Goal: Information Seeking & Learning: Learn about a topic

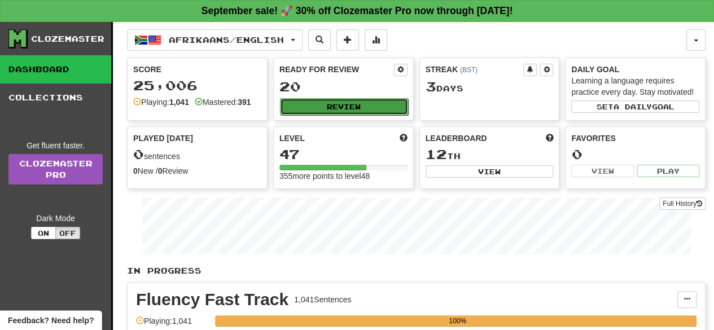
click at [374, 104] on button "Review" at bounding box center [344, 106] width 128 height 17
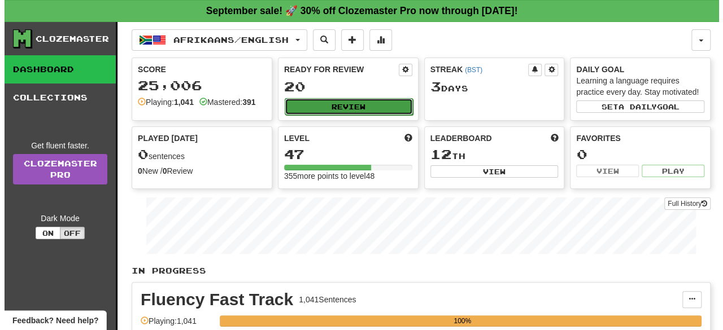
select select "**"
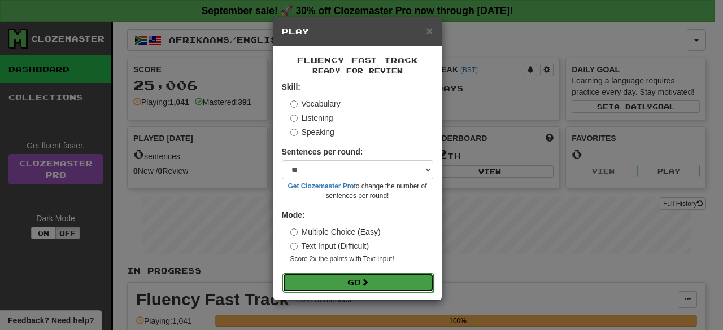
click at [383, 281] on button "Go" at bounding box center [357, 282] width 151 height 19
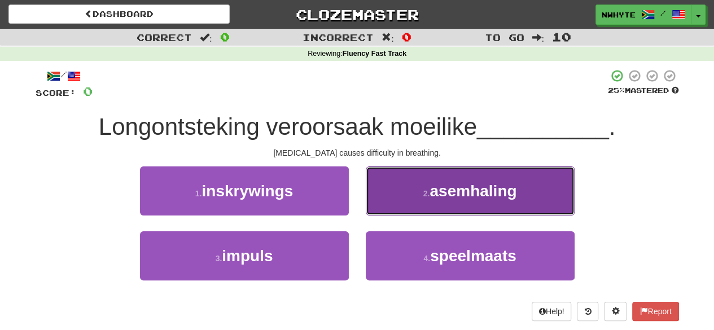
click at [475, 194] on span "asemhaling" at bounding box center [473, 191] width 87 height 18
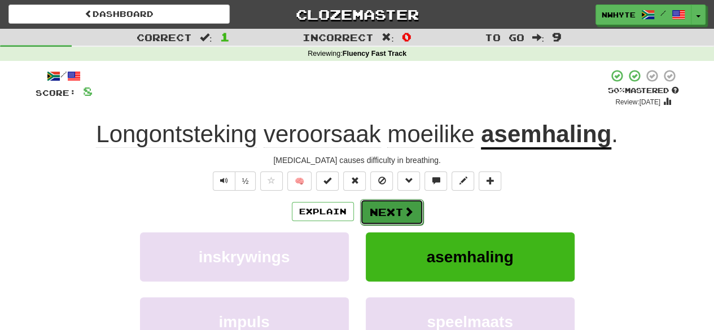
click at [412, 209] on span at bounding box center [409, 212] width 10 height 10
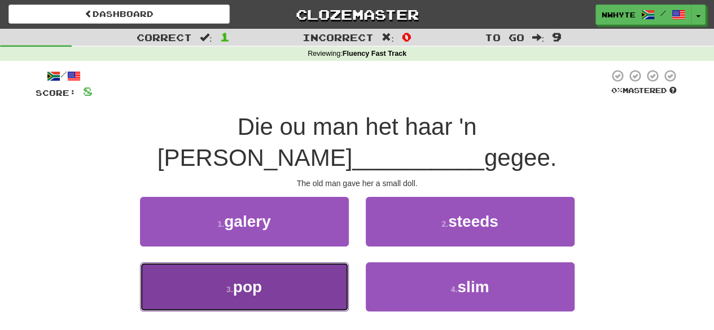
click at [313, 263] on button "3 . pop" at bounding box center [244, 287] width 209 height 49
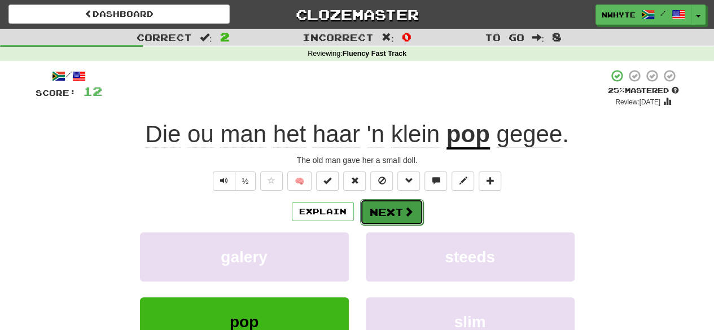
click at [404, 204] on button "Next" at bounding box center [391, 212] width 63 height 26
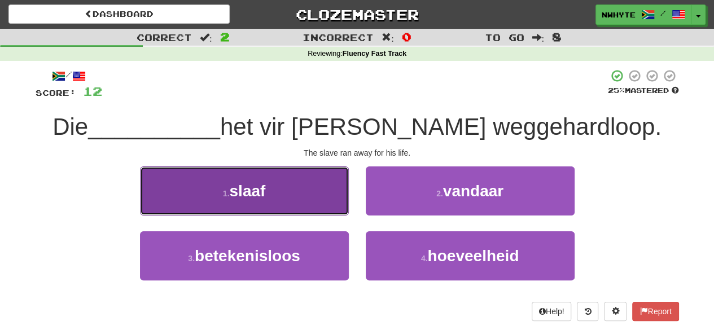
click at [299, 201] on button "1 . slaaf" at bounding box center [244, 191] width 209 height 49
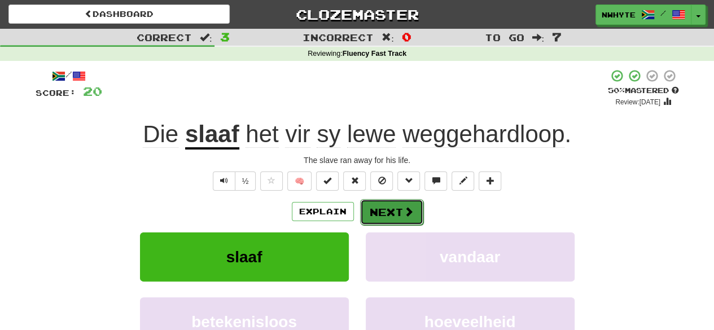
click at [400, 209] on button "Next" at bounding box center [391, 212] width 63 height 26
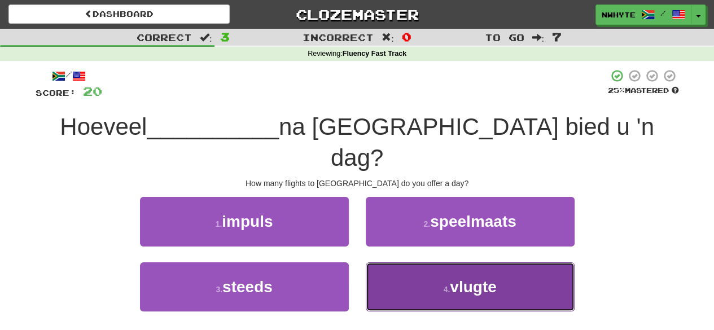
click at [436, 263] on button "4 . vlugte" at bounding box center [470, 287] width 209 height 49
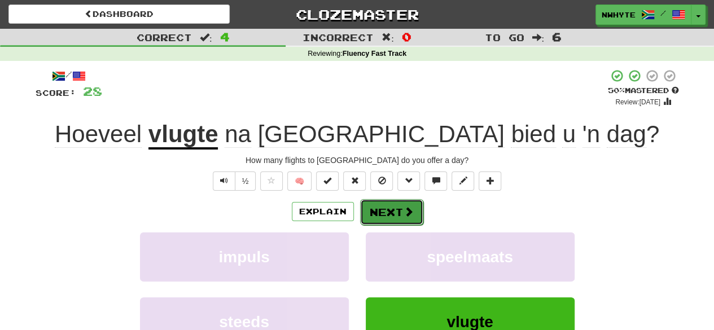
click at [400, 212] on button "Next" at bounding box center [391, 212] width 63 height 26
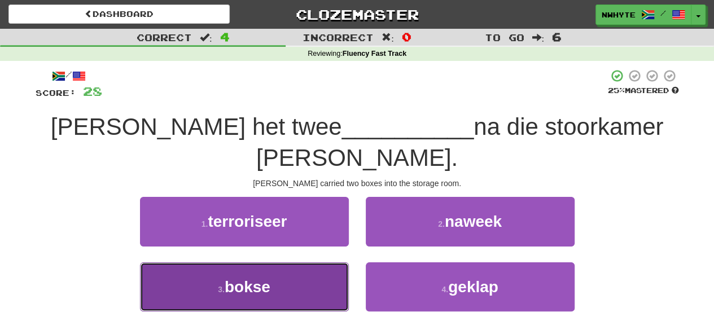
click at [297, 263] on button "3 . bokse" at bounding box center [244, 287] width 209 height 49
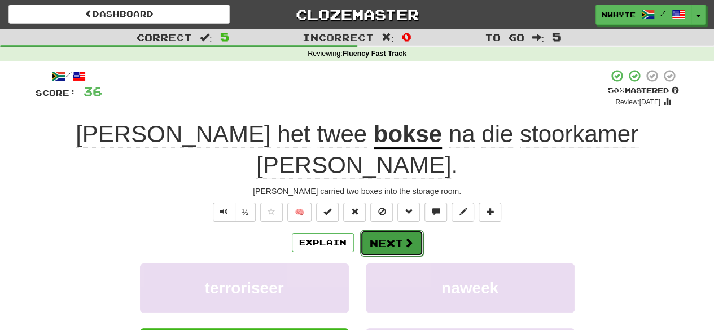
click at [387, 230] on button "Next" at bounding box center [391, 243] width 63 height 26
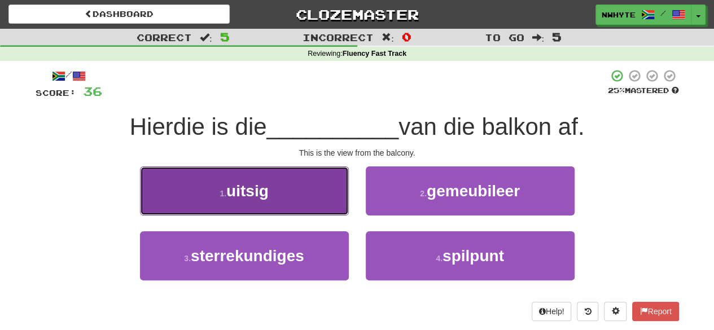
click at [282, 196] on button "1 . uitsig" at bounding box center [244, 191] width 209 height 49
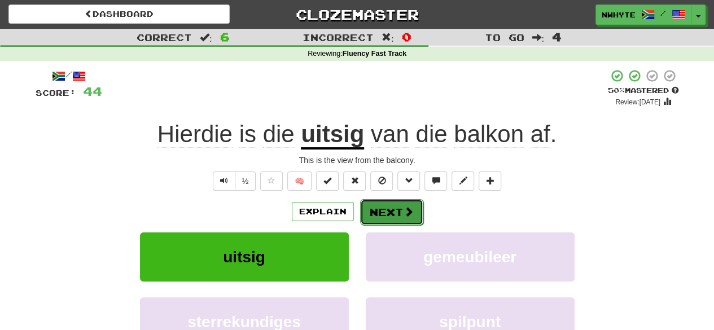
click at [396, 209] on button "Next" at bounding box center [391, 212] width 63 height 26
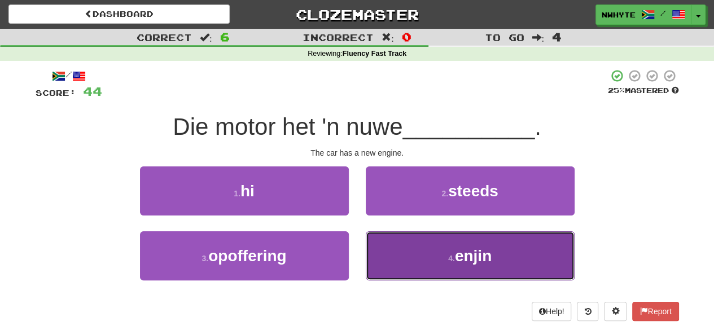
click at [499, 252] on button "4 . enjin" at bounding box center [470, 256] width 209 height 49
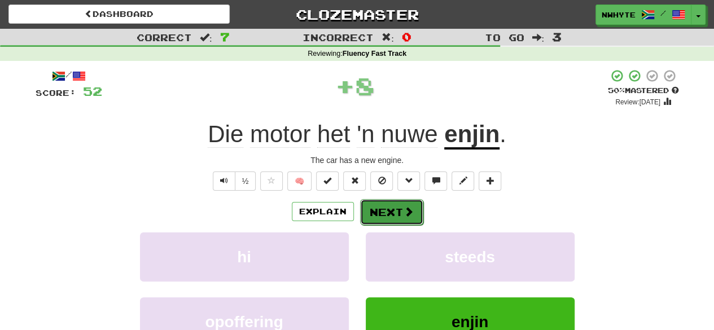
click at [395, 209] on button "Next" at bounding box center [391, 212] width 63 height 26
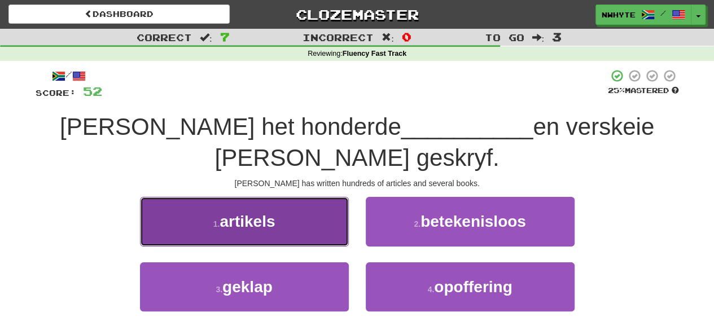
click at [295, 197] on button "1 . artikels" at bounding box center [244, 221] width 209 height 49
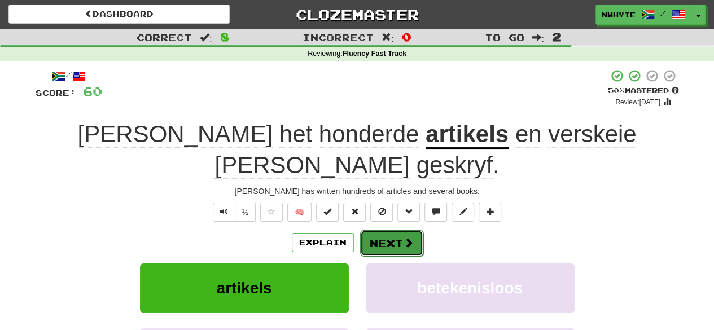
click at [405, 238] on span at bounding box center [409, 243] width 10 height 10
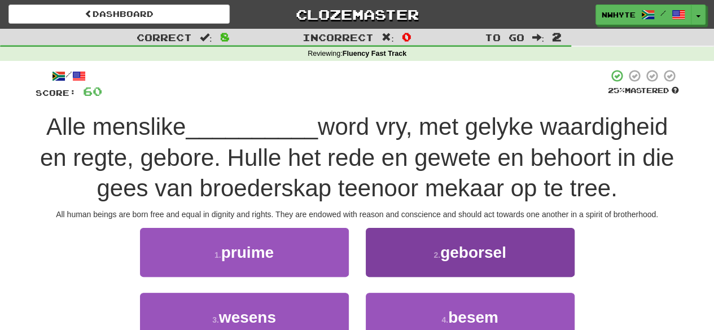
scroll to position [37, 0]
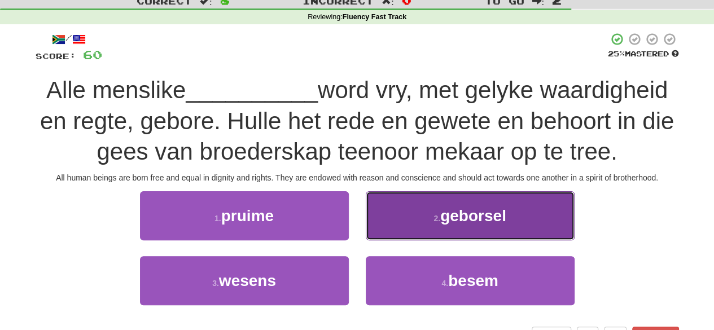
click at [469, 228] on button "2 . geborsel" at bounding box center [470, 215] width 209 height 49
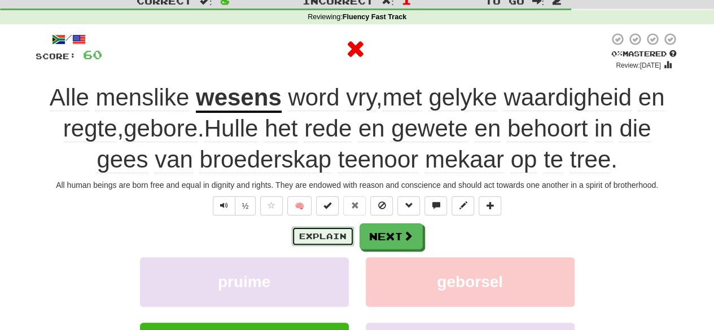
click at [342, 234] on button "Explain" at bounding box center [323, 236] width 62 height 19
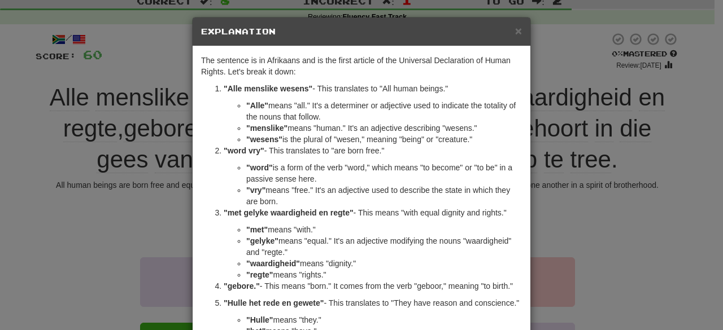
click at [577, 213] on div "× Explanation The sentence is in Afrikaans and is the first article of the Univ…" at bounding box center [361, 165] width 723 height 330
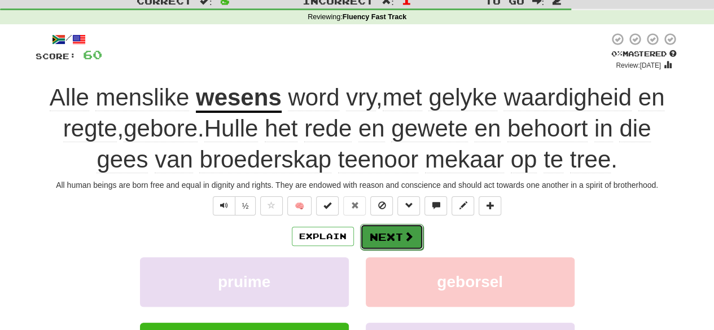
click at [408, 233] on span at bounding box center [409, 237] width 10 height 10
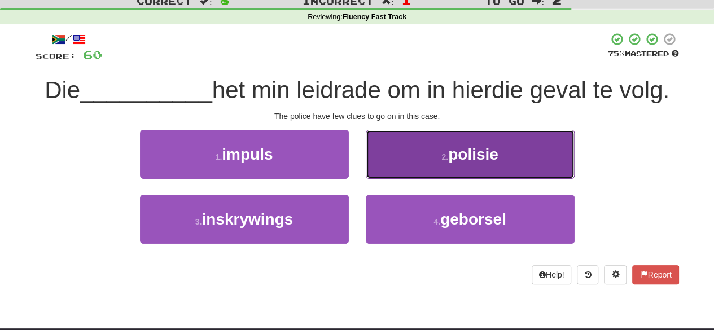
click at [479, 162] on span "polisie" at bounding box center [473, 155] width 50 height 18
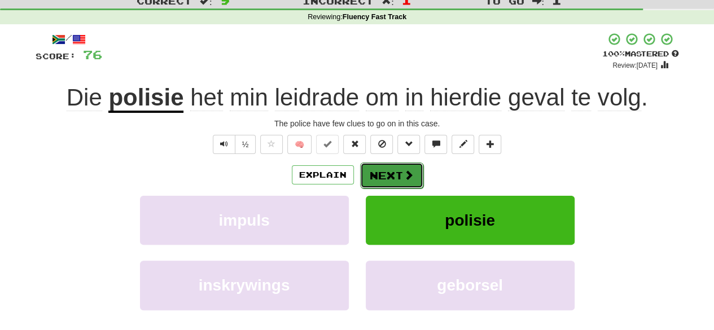
click at [393, 169] on button "Next" at bounding box center [391, 176] width 63 height 26
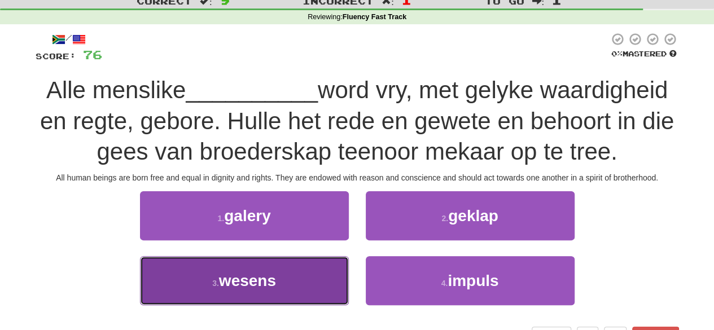
click at [311, 273] on button "3 . wesens" at bounding box center [244, 280] width 209 height 49
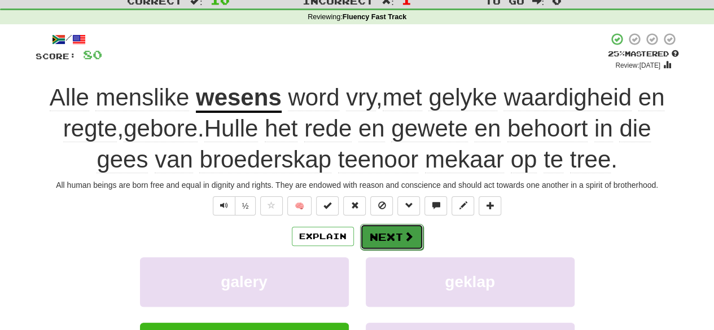
click at [405, 238] on span at bounding box center [409, 237] width 10 height 10
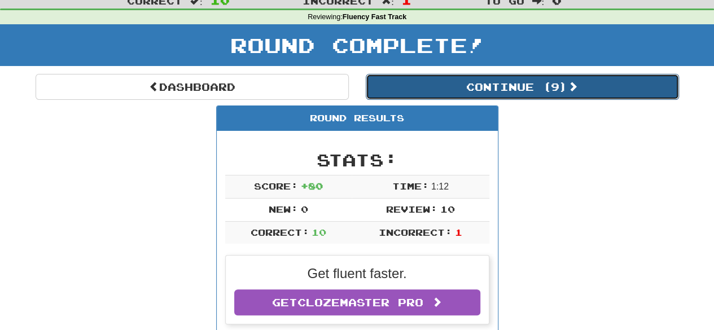
click at [456, 85] on button "Continue ( 9 )" at bounding box center [522, 87] width 313 height 26
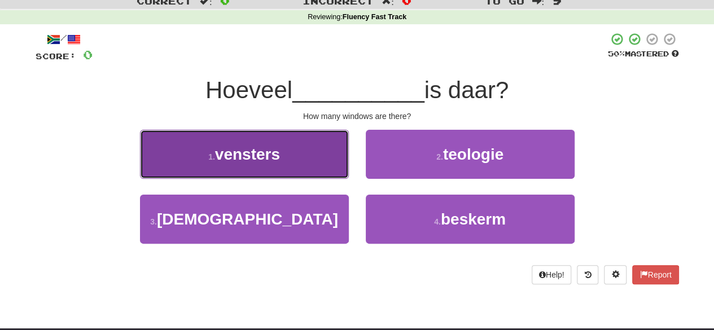
click at [273, 164] on button "1 . vensters" at bounding box center [244, 154] width 209 height 49
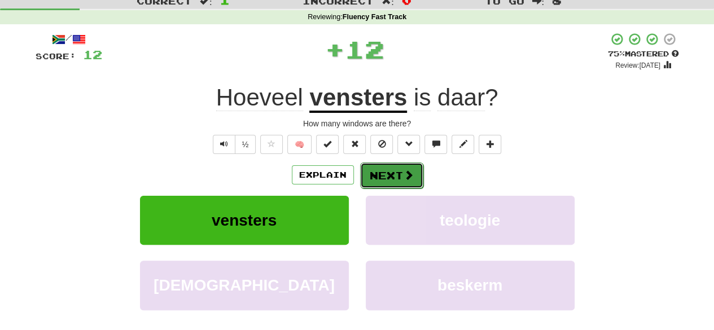
click at [389, 171] on button "Next" at bounding box center [391, 176] width 63 height 26
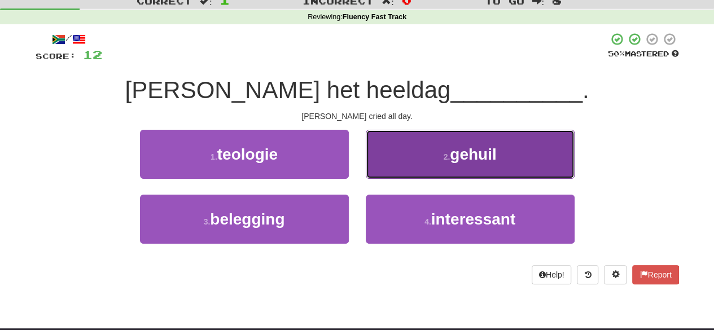
click at [464, 156] on span "gehuil" at bounding box center [473, 155] width 46 height 18
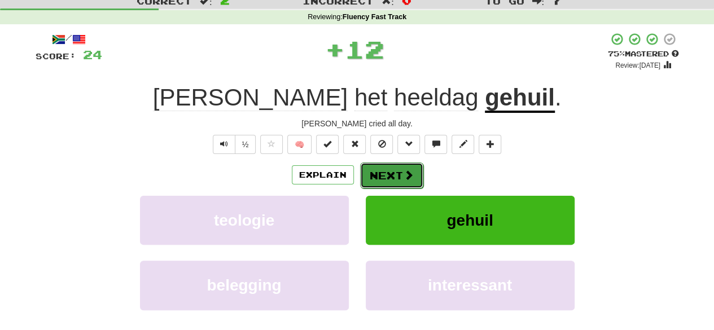
click at [395, 170] on button "Next" at bounding box center [391, 176] width 63 height 26
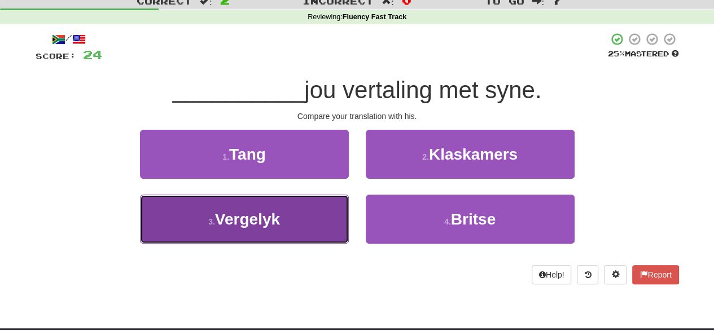
click at [299, 207] on button "3 . Vergelyk" at bounding box center [244, 219] width 209 height 49
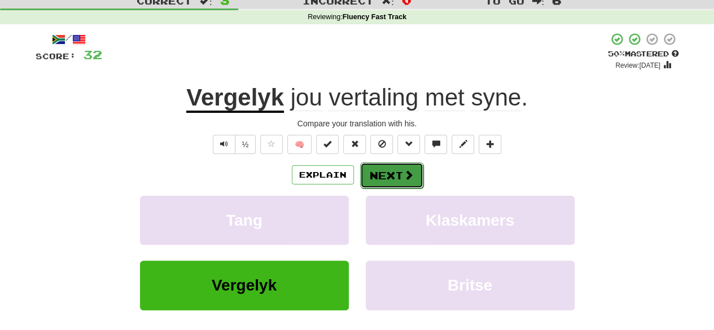
click at [401, 181] on button "Next" at bounding box center [391, 176] width 63 height 26
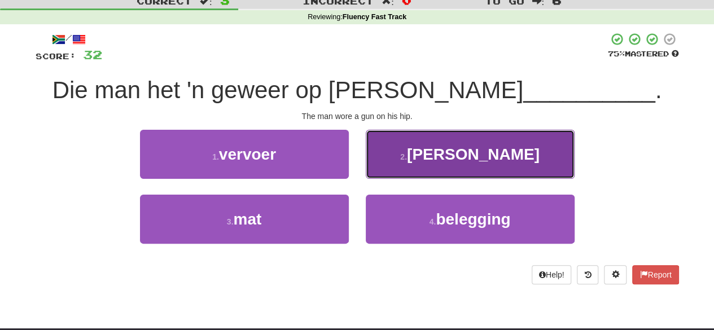
click at [460, 147] on span "gedra" at bounding box center [473, 155] width 133 height 18
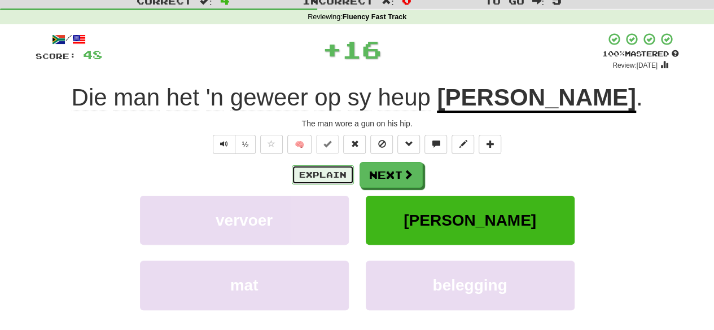
click at [335, 174] on button "Explain" at bounding box center [323, 174] width 62 height 19
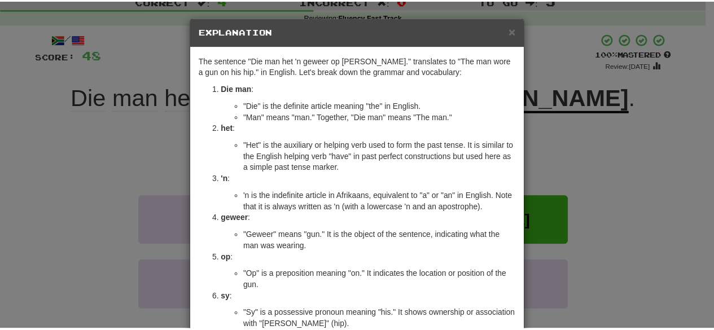
scroll to position [129, 0]
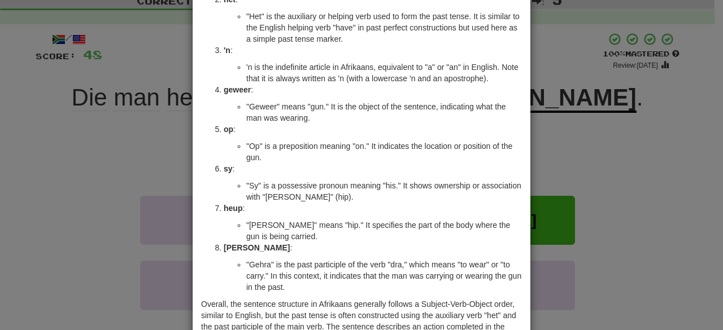
click at [597, 114] on div "× Explanation The sentence "Die man het 'n geweer op sy heup gedra." translates…" at bounding box center [361, 165] width 723 height 330
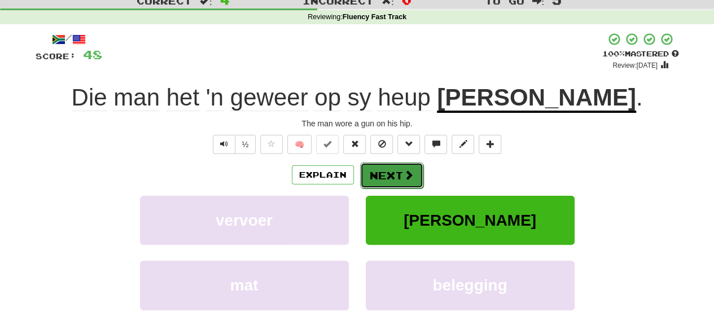
click at [399, 164] on button "Next" at bounding box center [391, 176] width 63 height 26
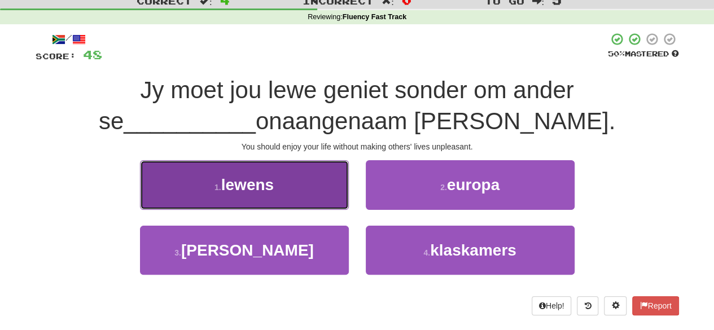
click at [296, 180] on button "1 . lewens" at bounding box center [244, 184] width 209 height 49
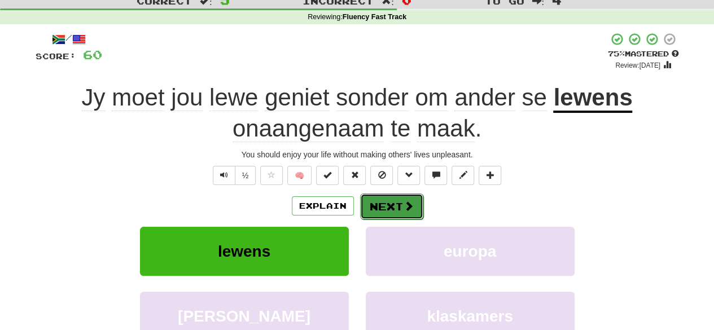
click at [397, 206] on button "Next" at bounding box center [391, 207] width 63 height 26
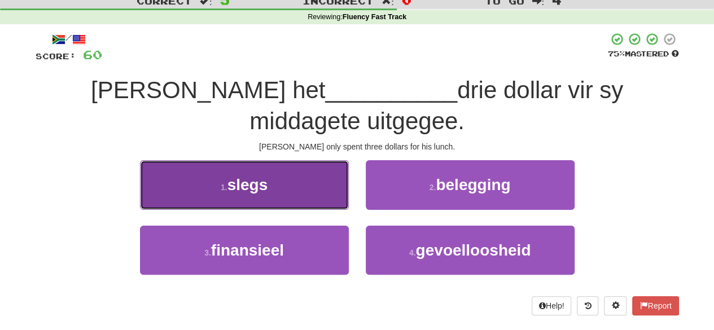
click at [281, 160] on button "1 . slegs" at bounding box center [244, 184] width 209 height 49
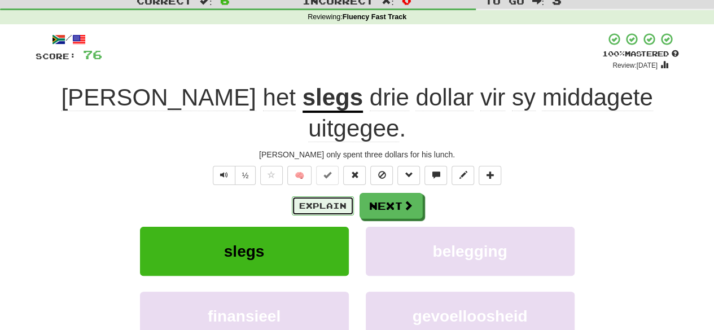
click at [325, 197] on button "Explain" at bounding box center [323, 206] width 62 height 19
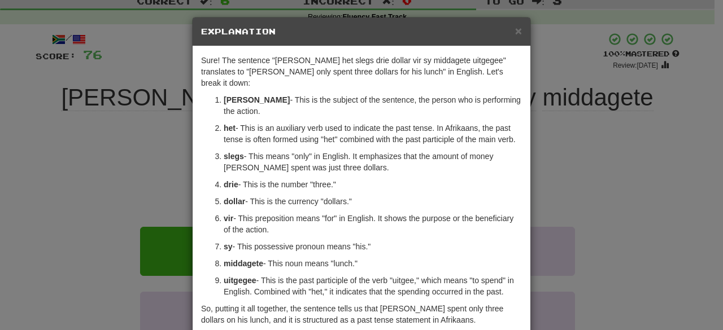
click at [595, 142] on div "× Explanation Sure! The sentence "Tom het slegs drie dollar vir sy middagete ui…" at bounding box center [361, 165] width 723 height 330
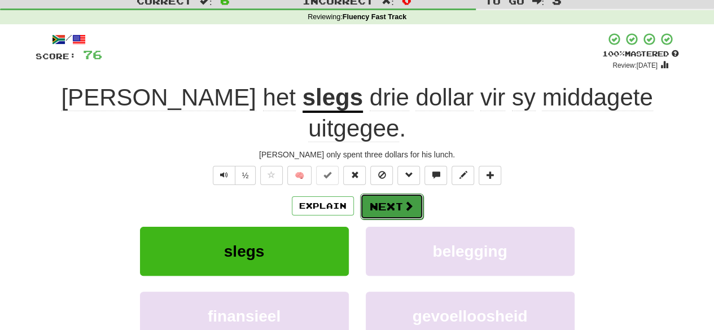
click at [392, 194] on button "Next" at bounding box center [391, 207] width 63 height 26
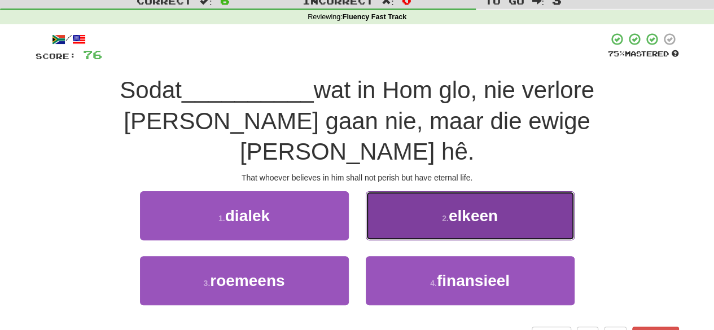
click at [497, 207] on span "elkeen" at bounding box center [473, 216] width 49 height 18
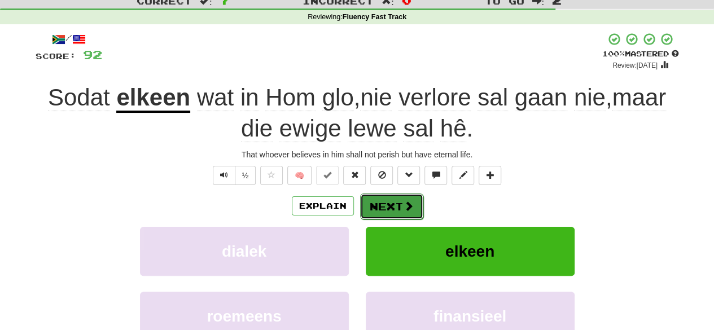
click at [395, 207] on button "Next" at bounding box center [391, 207] width 63 height 26
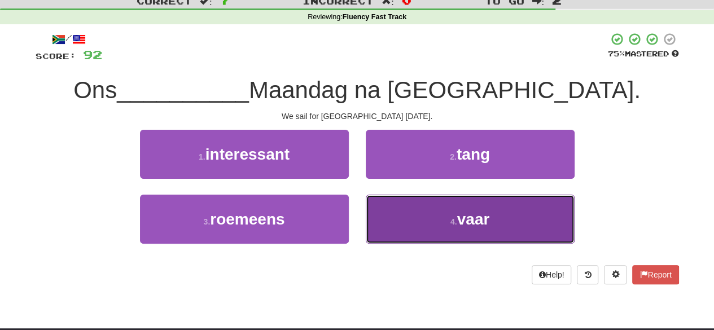
click at [521, 217] on button "4 . vaar" at bounding box center [470, 219] width 209 height 49
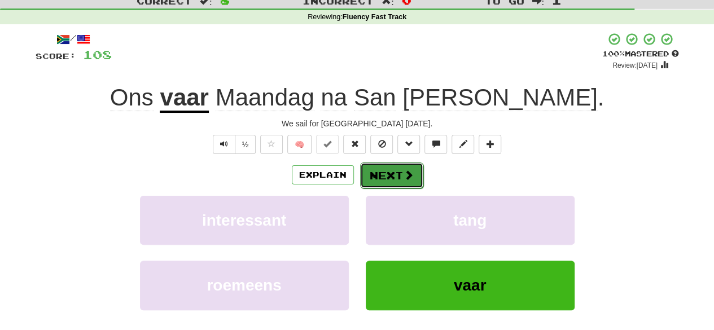
click at [406, 179] on span at bounding box center [409, 175] width 10 height 10
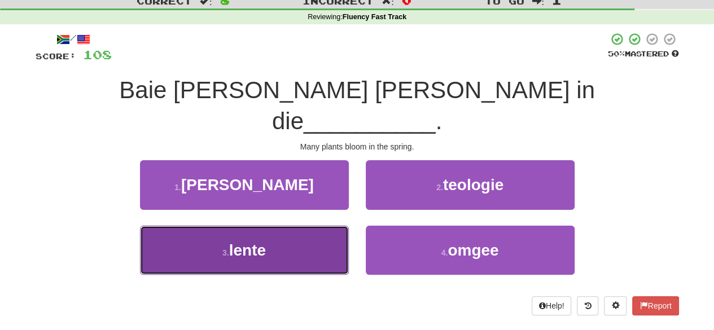
click at [308, 226] on button "3 . lente" at bounding box center [244, 250] width 209 height 49
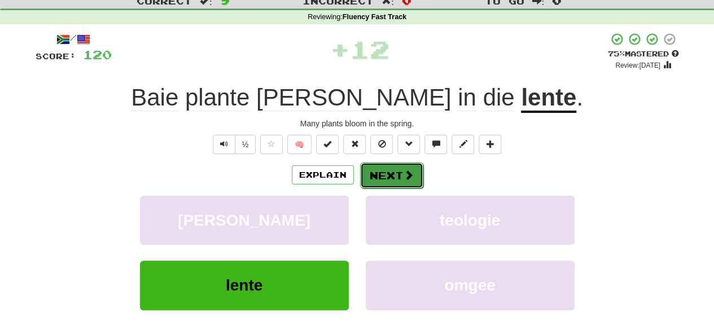
click at [413, 176] on button "Next" at bounding box center [391, 176] width 63 height 26
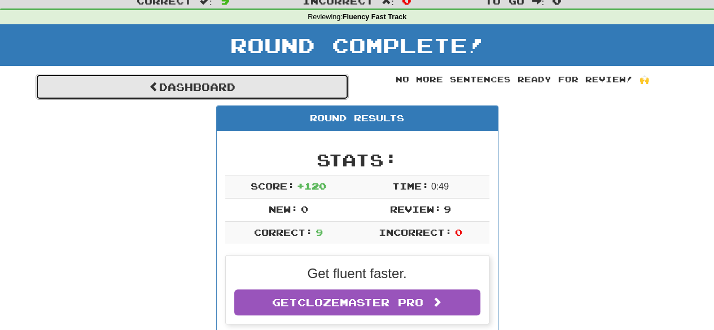
click at [263, 76] on link "Dashboard" at bounding box center [192, 87] width 313 height 26
click at [273, 82] on link "Dashboard" at bounding box center [192, 87] width 313 height 26
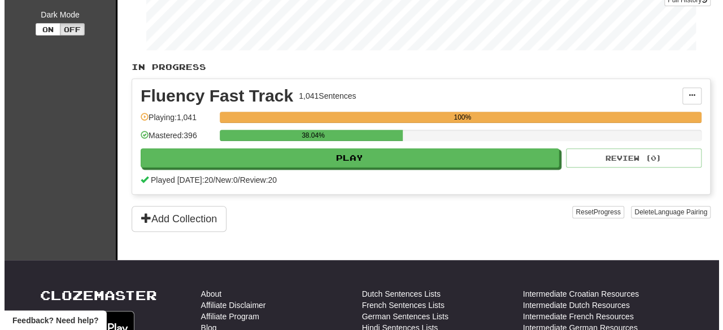
scroll to position [206, 0]
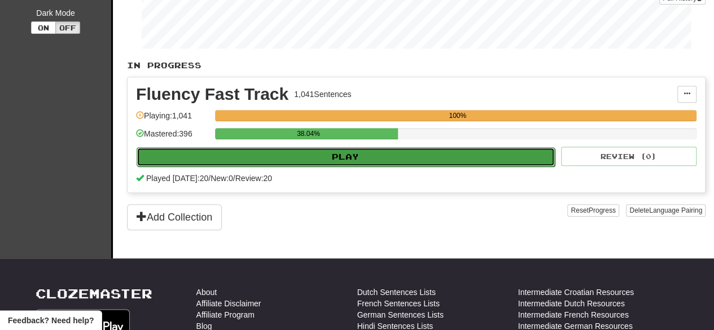
click at [401, 152] on button "Play" at bounding box center [346, 156] width 418 height 19
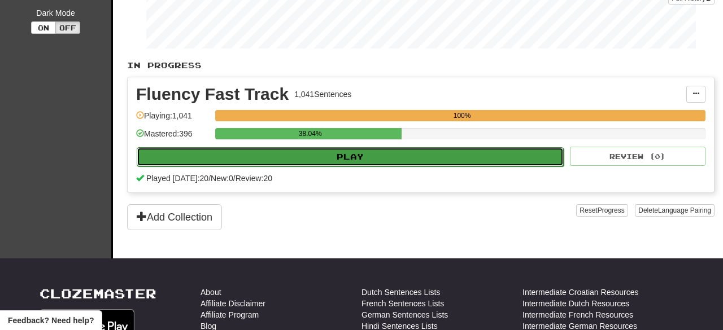
select select "**"
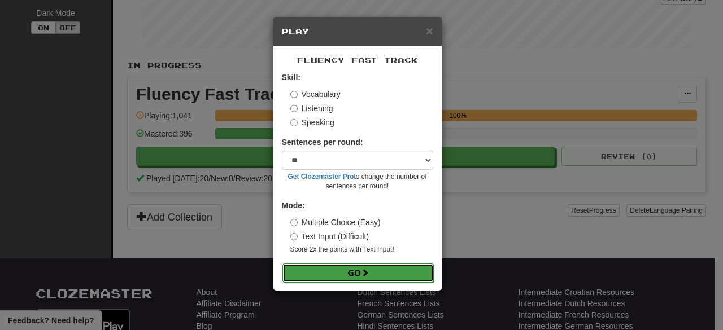
click at [400, 274] on button "Go" at bounding box center [357, 273] width 151 height 19
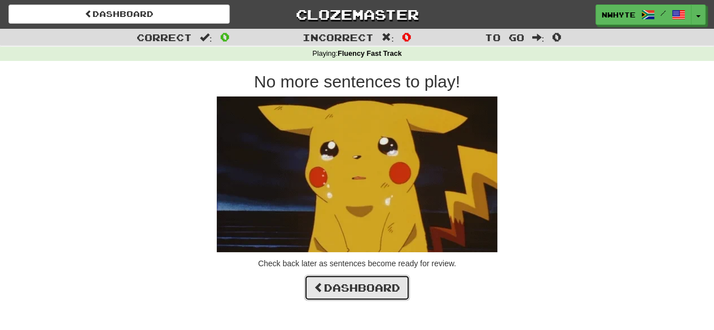
click at [361, 289] on link "Dashboard" at bounding box center [357, 288] width 106 height 26
